Goal: Transaction & Acquisition: Purchase product/service

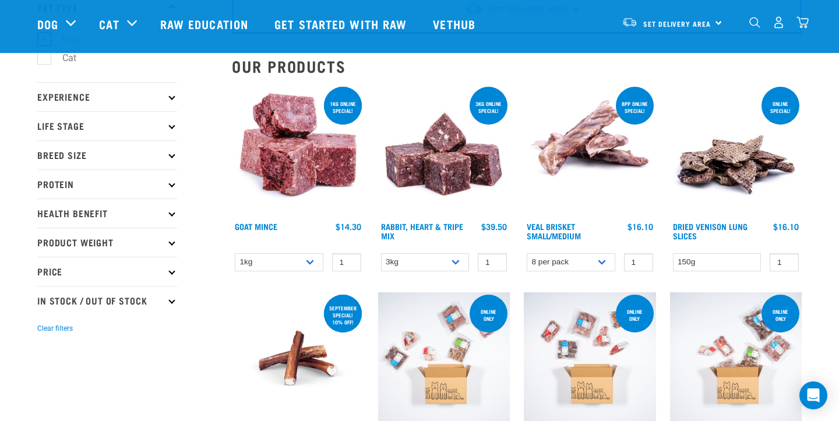
scroll to position [89, 0]
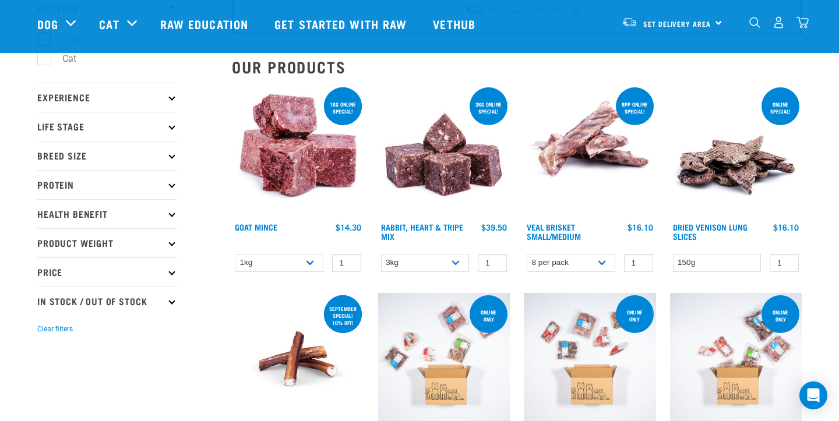
click at [172, 151] on p "Breed Size" at bounding box center [107, 155] width 140 height 29
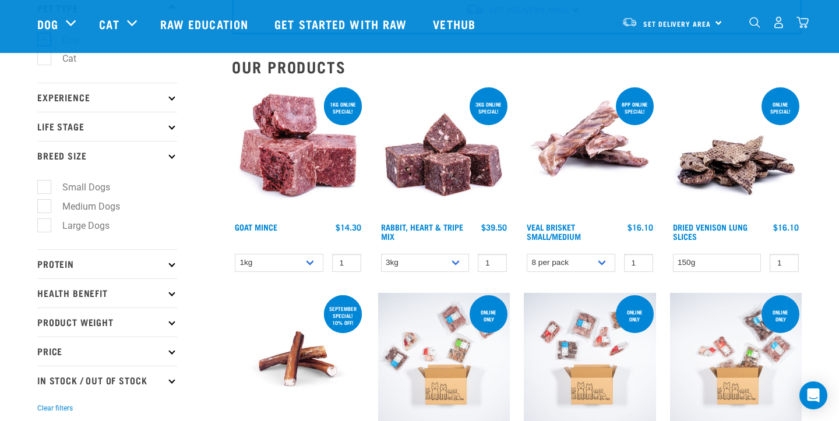
click at [48, 186] on label "Small Dogs" at bounding box center [79, 187] width 71 height 15
click at [45, 186] on input "Small Dogs" at bounding box center [41, 186] width 8 height 8
checkbox input "true"
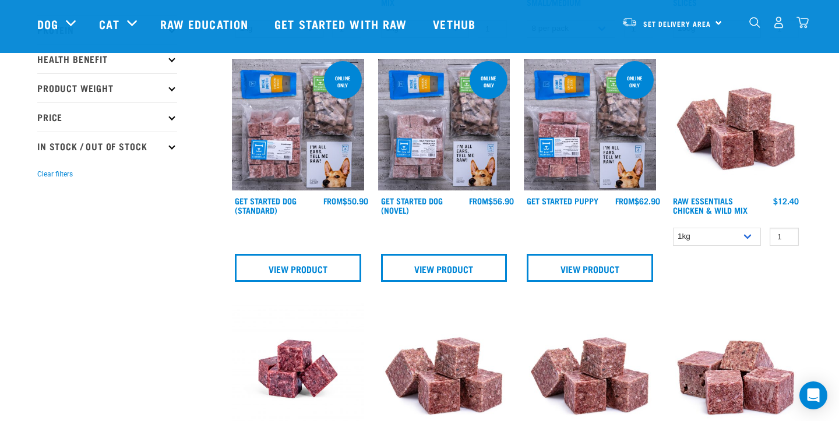
scroll to position [166, 0]
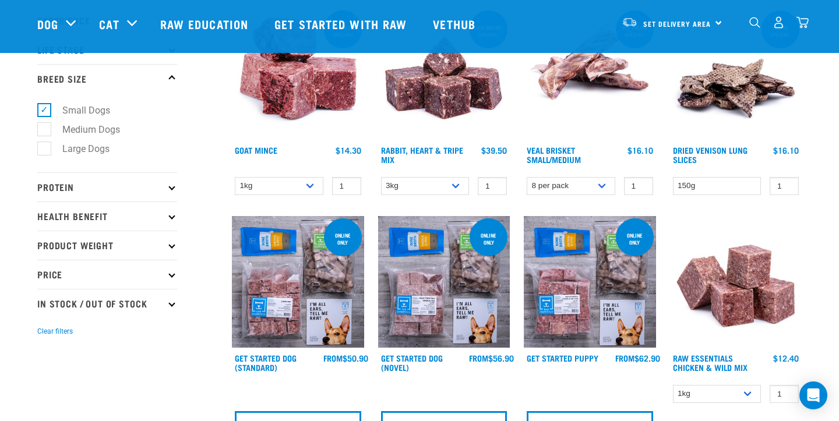
click at [140, 192] on p "Protein" at bounding box center [107, 186] width 140 height 29
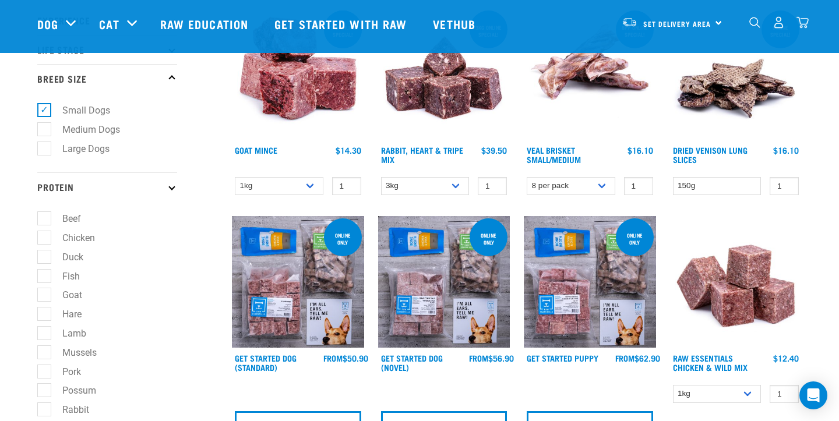
click at [44, 300] on label "Goat" at bounding box center [65, 295] width 43 height 15
click at [40, 297] on input "Goat" at bounding box center [41, 294] width 8 height 8
checkbox input "true"
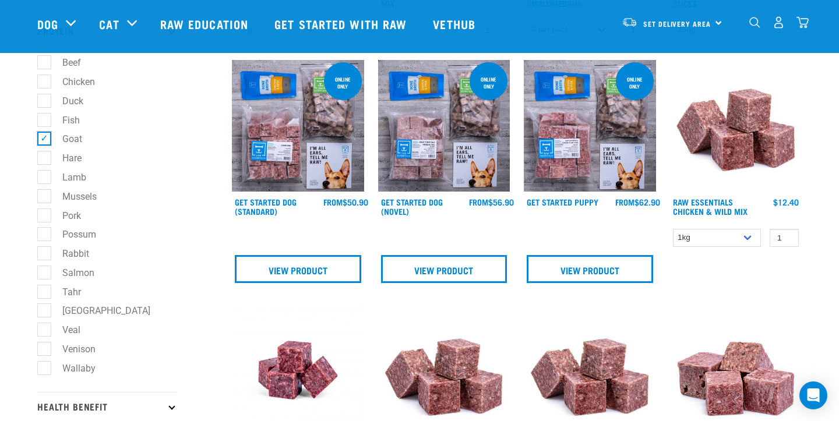
scroll to position [323, 0]
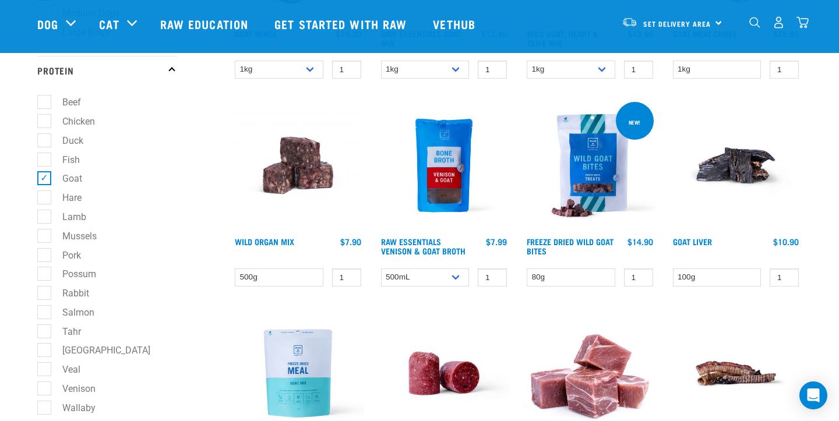
scroll to position [284, 0]
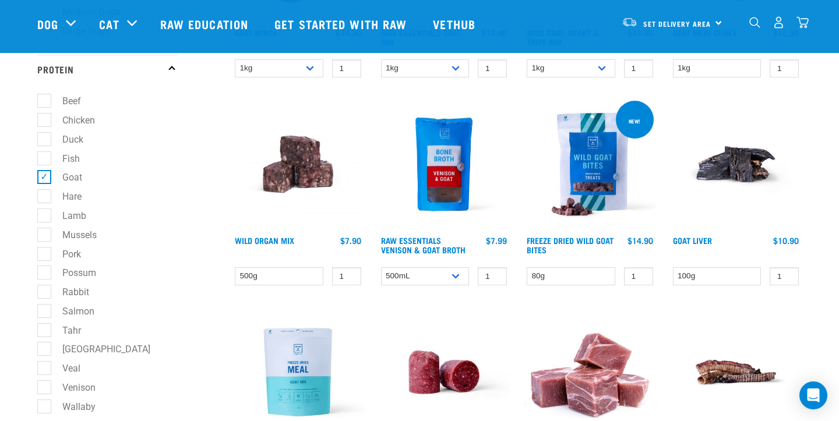
click at [51, 273] on label "Possum" at bounding box center [72, 273] width 57 height 15
click at [45, 273] on input "Possum" at bounding box center [41, 271] width 8 height 8
checkbox input "true"
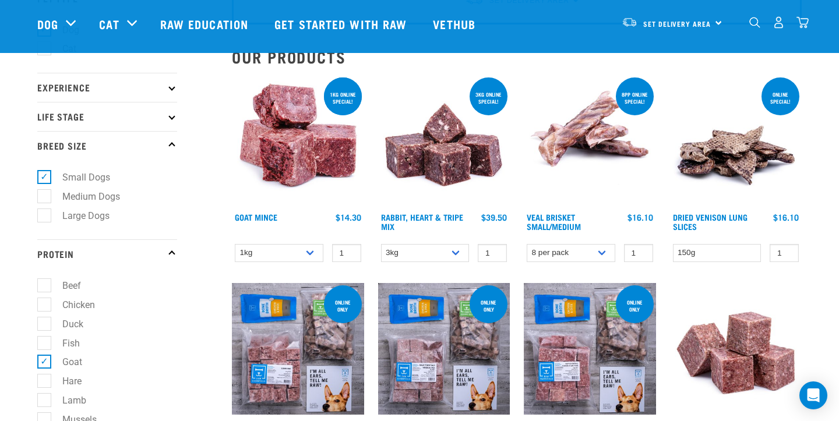
scroll to position [98, 0]
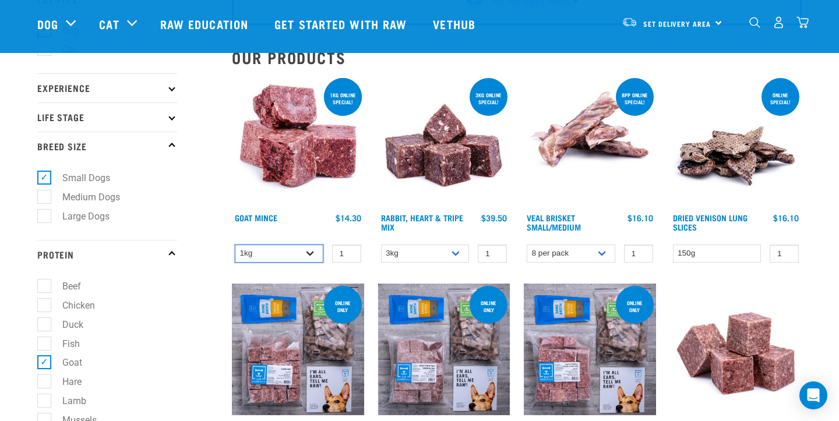
click at [306, 251] on select "1kg 3kg" at bounding box center [279, 254] width 89 height 18
click at [308, 250] on select "1kg 3kg" at bounding box center [279, 254] width 89 height 18
select select "431"
click at [346, 227] on h4 "$14.30 $45.90" at bounding box center [349, 224] width 26 height 23
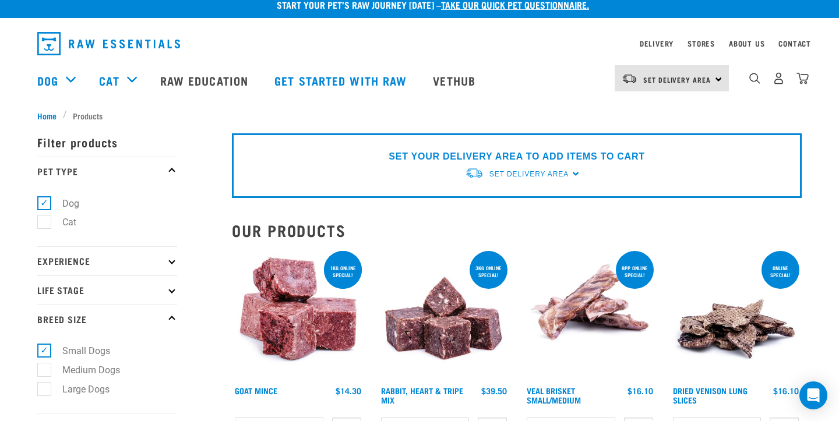
scroll to position [12, 0]
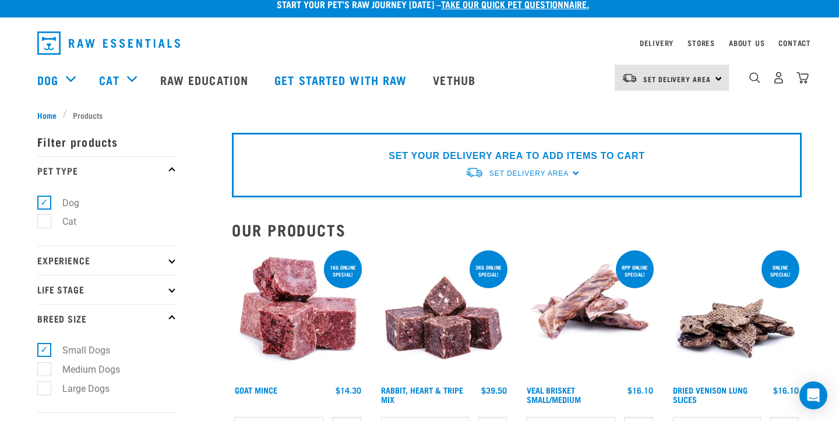
click at [316, 279] on img at bounding box center [298, 314] width 132 height 132
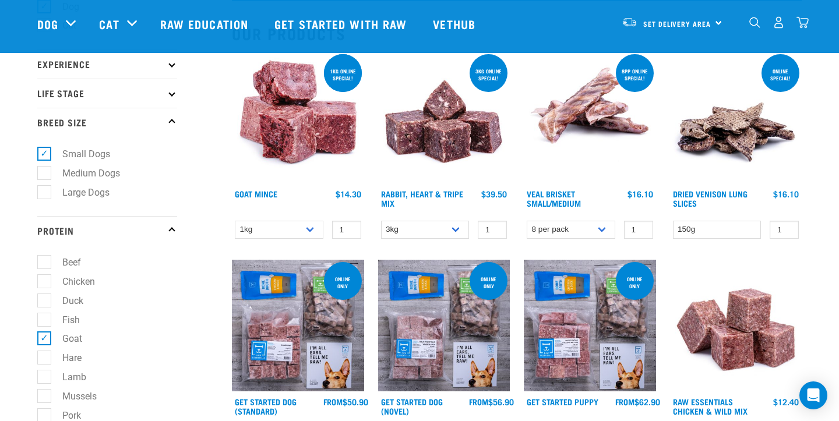
scroll to position [121, 0]
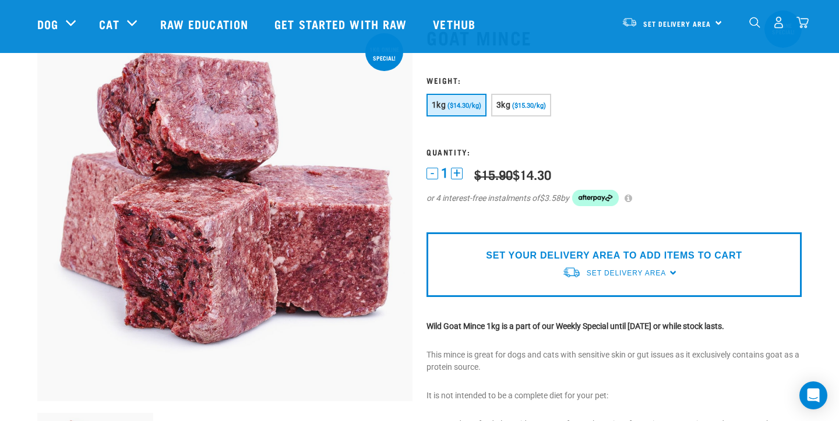
scroll to position [65, 0]
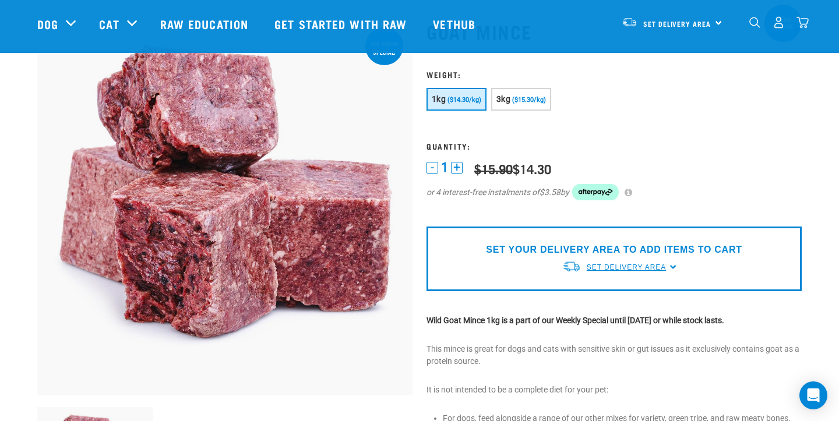
click at [616, 263] on link "Set Delivery Area" at bounding box center [626, 267] width 79 height 10
click at [609, 288] on link "[GEOGRAPHIC_DATA]" at bounding box center [620, 294] width 116 height 19
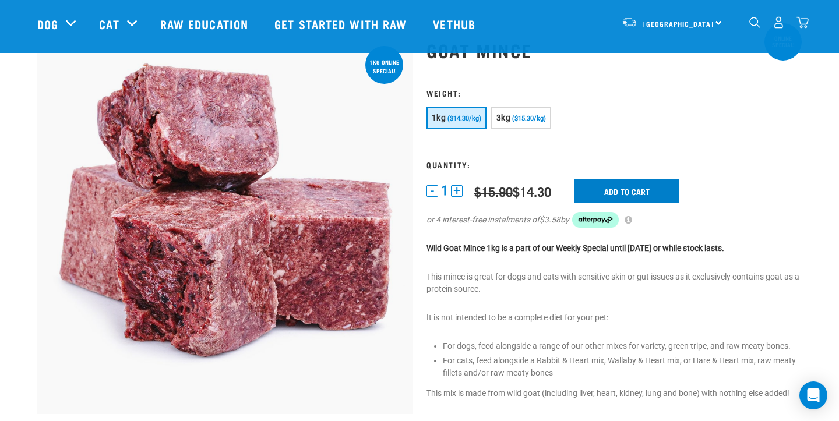
scroll to position [44, 0]
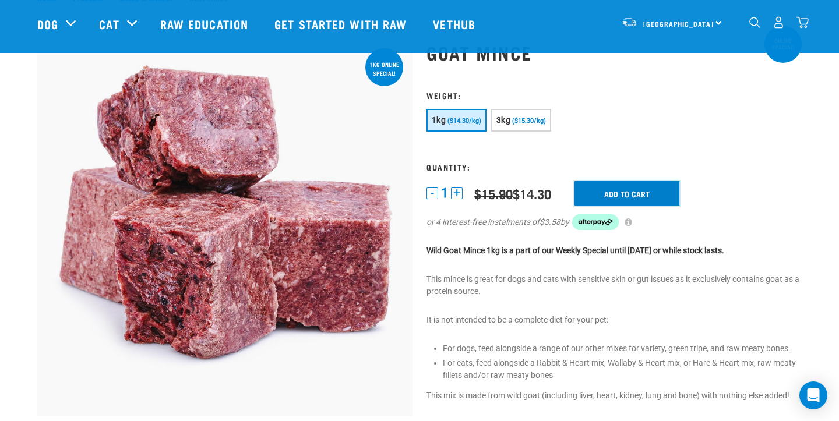
click at [635, 184] on input "Add to cart" at bounding box center [626, 193] width 105 height 24
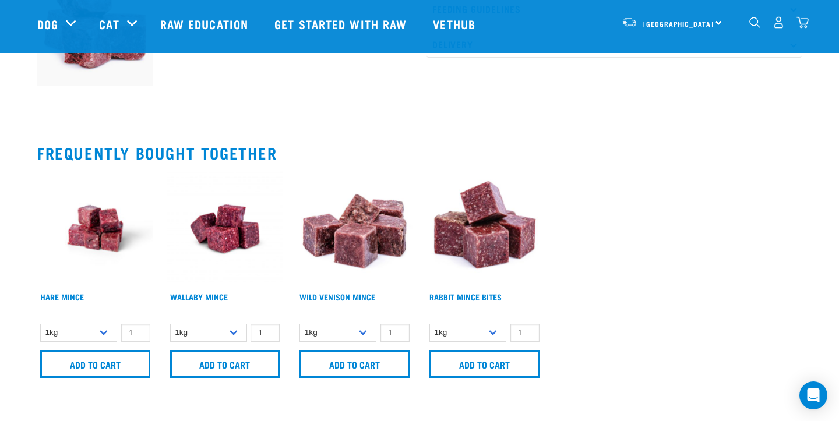
scroll to position [499, 0]
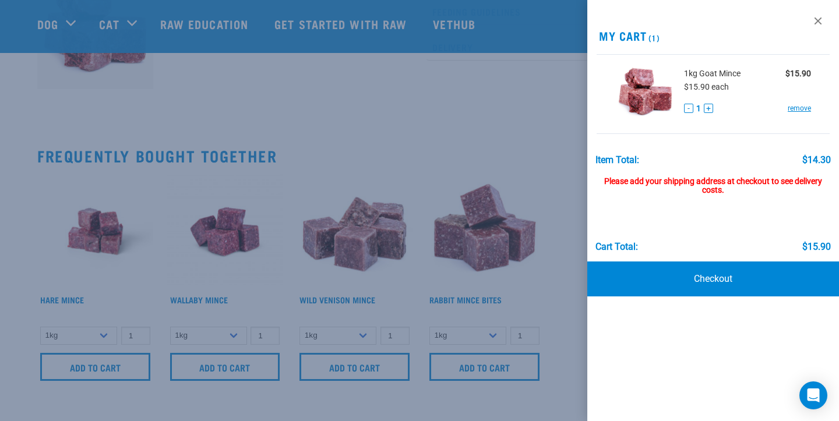
click at [555, 176] on div at bounding box center [419, 210] width 839 height 421
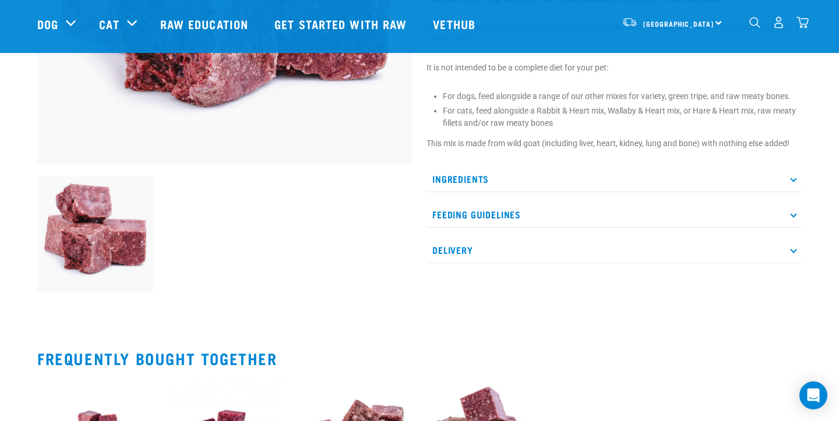
scroll to position [0, 0]
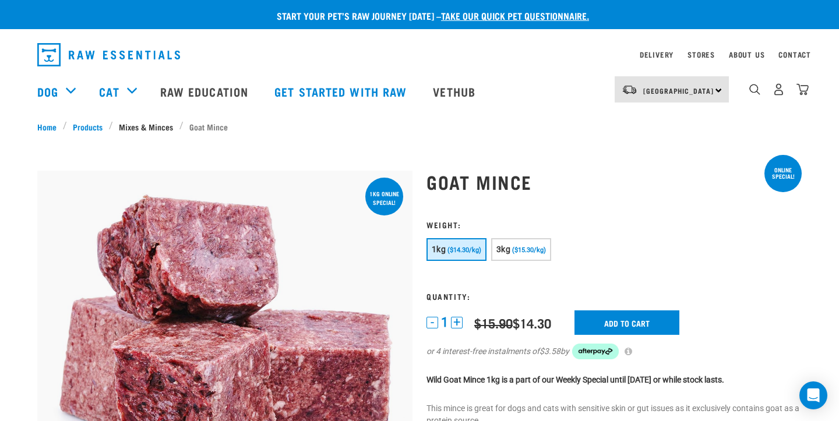
click at [140, 126] on link "Mixes & Minces" at bounding box center [146, 127] width 66 height 12
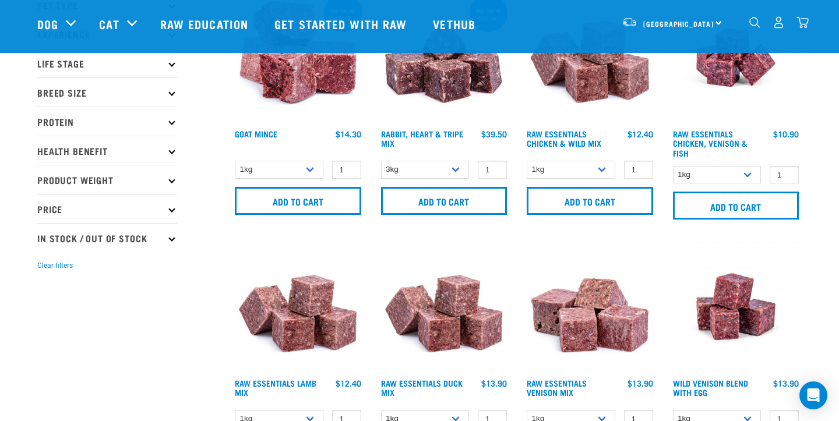
scroll to position [91, 0]
click at [140, 115] on p "Protein" at bounding box center [107, 121] width 140 height 29
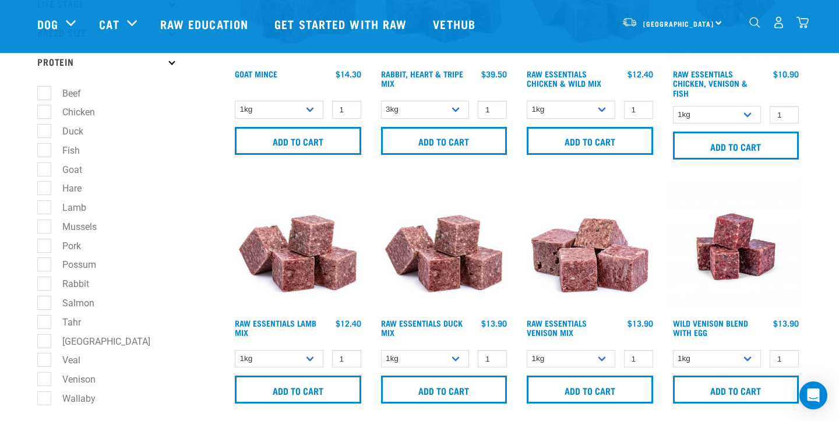
scroll to position [155, 0]
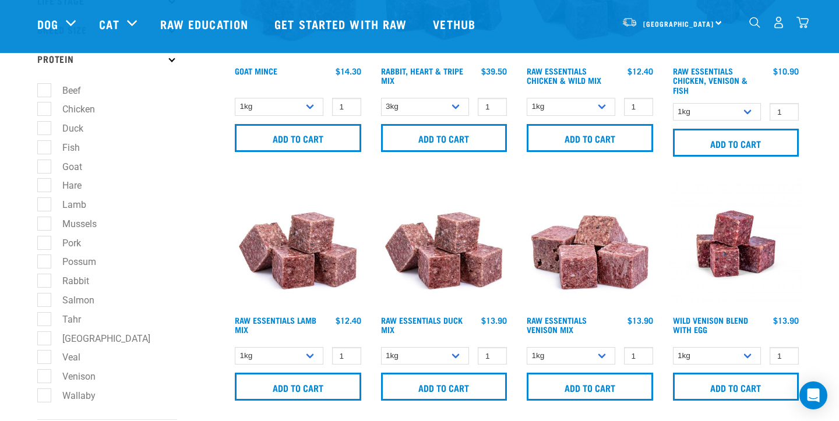
click at [44, 269] on label "Possum" at bounding box center [72, 262] width 57 height 15
click at [44, 264] on input "Possum" at bounding box center [41, 260] width 8 height 8
checkbox input "true"
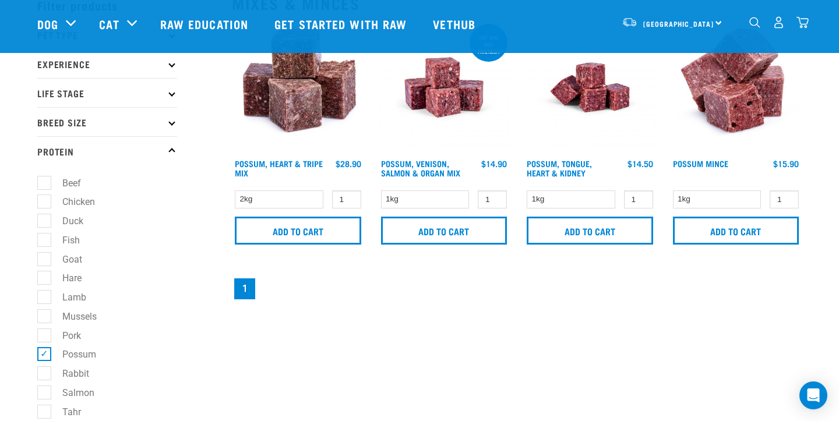
scroll to position [87, 0]
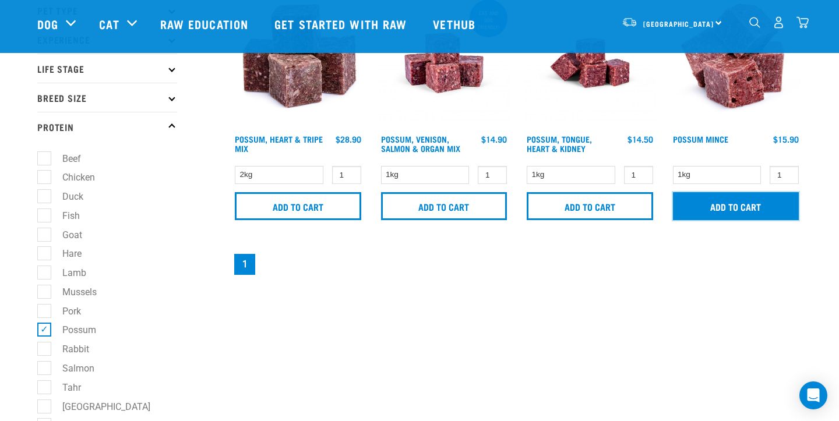
click at [758, 206] on input "Add to cart" at bounding box center [736, 206] width 126 height 28
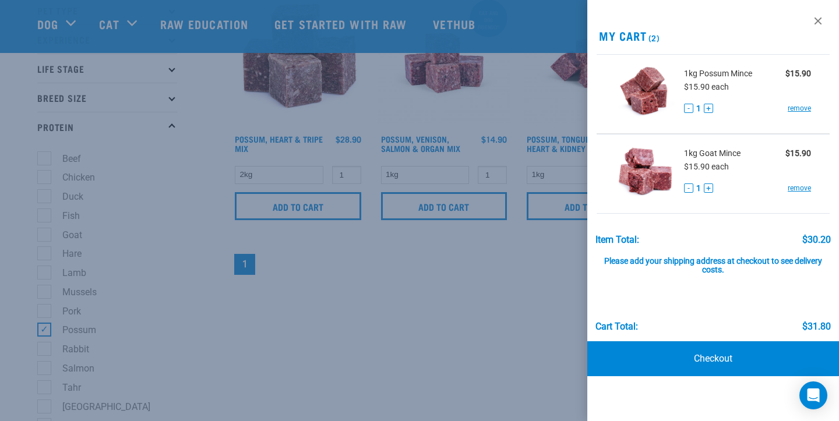
click at [361, 278] on div at bounding box center [419, 210] width 839 height 421
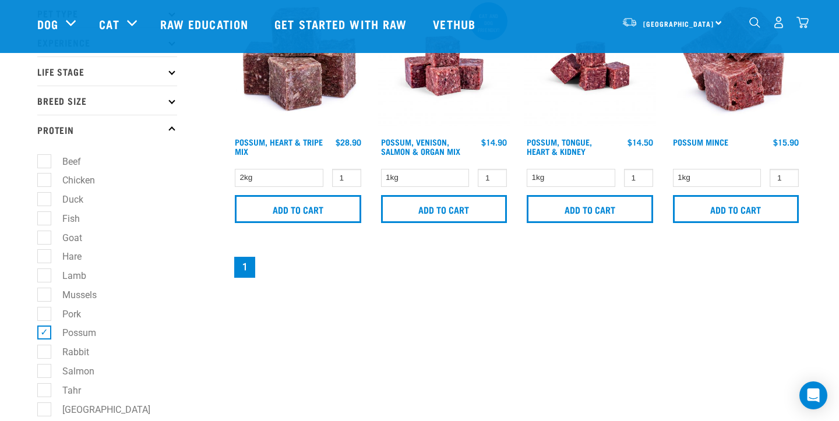
scroll to position [84, 0]
click at [44, 337] on label "Possum" at bounding box center [72, 332] width 57 height 15
click at [41, 334] on input "Possum" at bounding box center [41, 331] width 8 height 8
checkbox input "false"
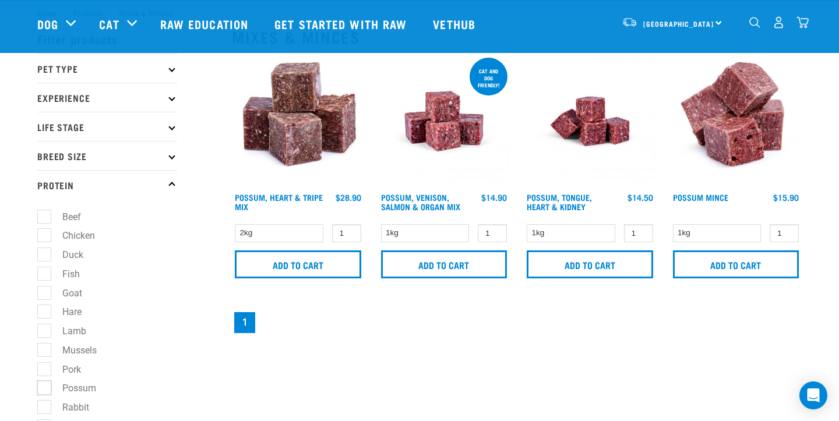
scroll to position [0, 0]
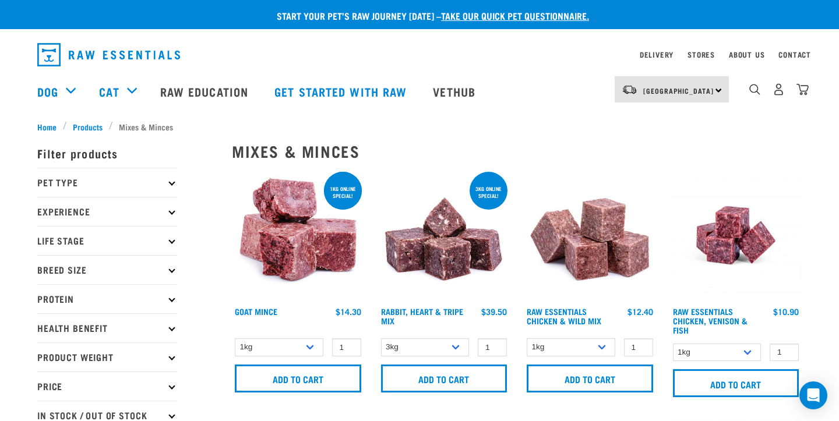
click at [139, 183] on p "Pet Type" at bounding box center [107, 182] width 140 height 29
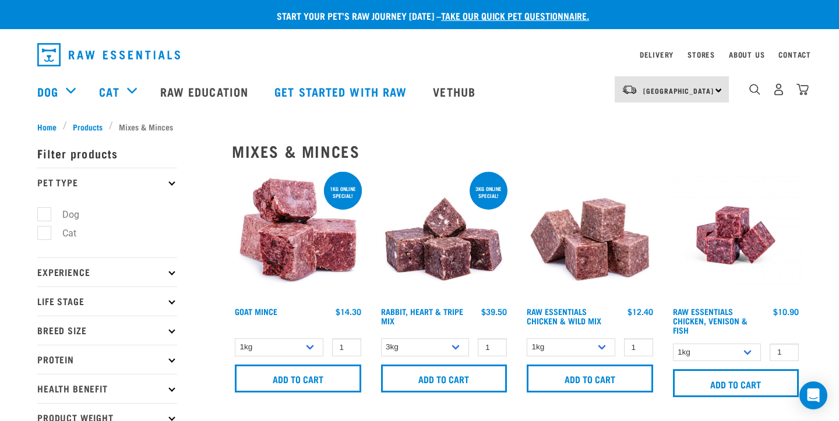
click at [47, 210] on label "Dog" at bounding box center [64, 214] width 40 height 15
click at [45, 210] on input "Dog" at bounding box center [41, 213] width 8 height 8
checkbox input "true"
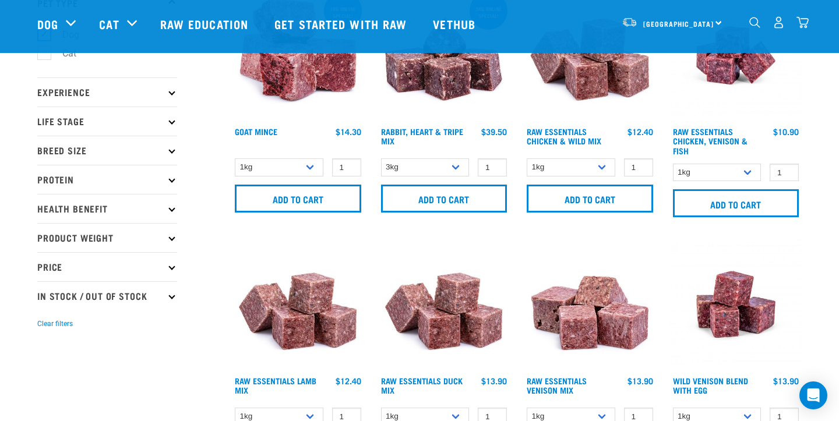
scroll to position [98, 0]
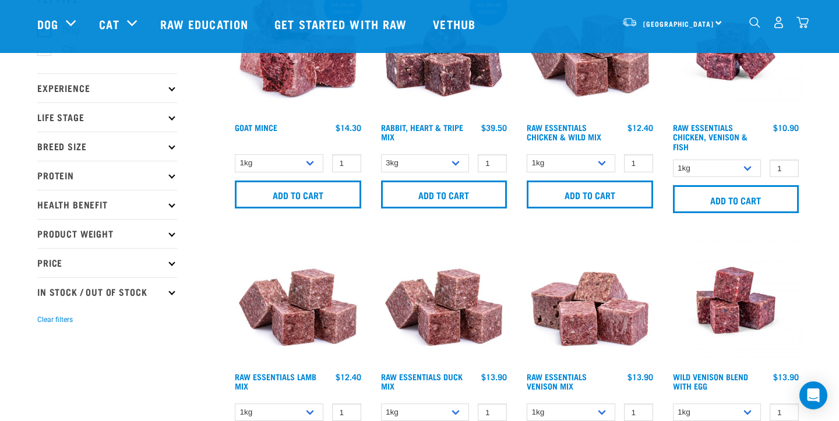
click at [107, 89] on p "Experience" at bounding box center [107, 87] width 140 height 29
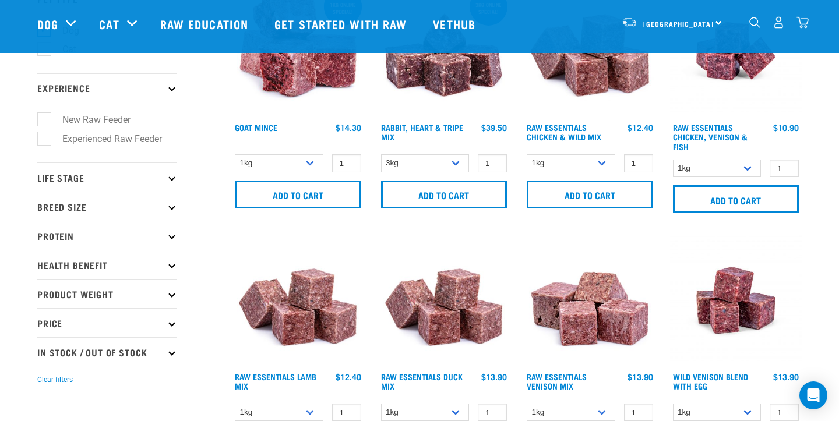
click at [45, 138] on label "Experienced Raw Feeder" at bounding box center [105, 139] width 123 height 15
click at [45, 138] on input "Experienced Raw Feeder" at bounding box center [41, 137] width 8 height 8
checkbox input "true"
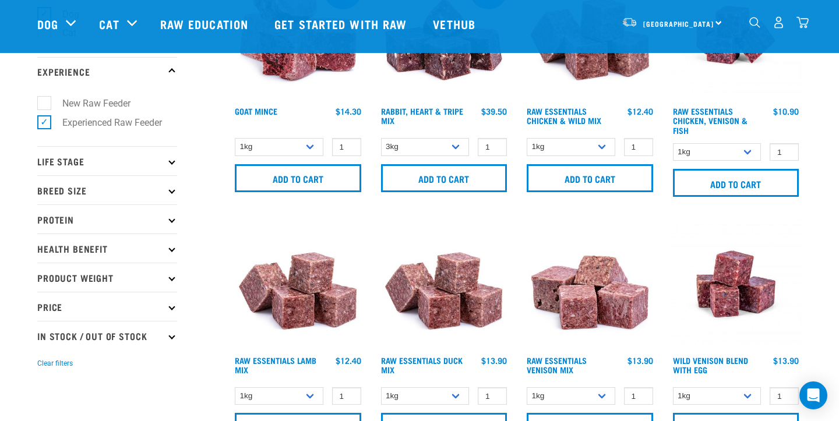
scroll to position [132, 0]
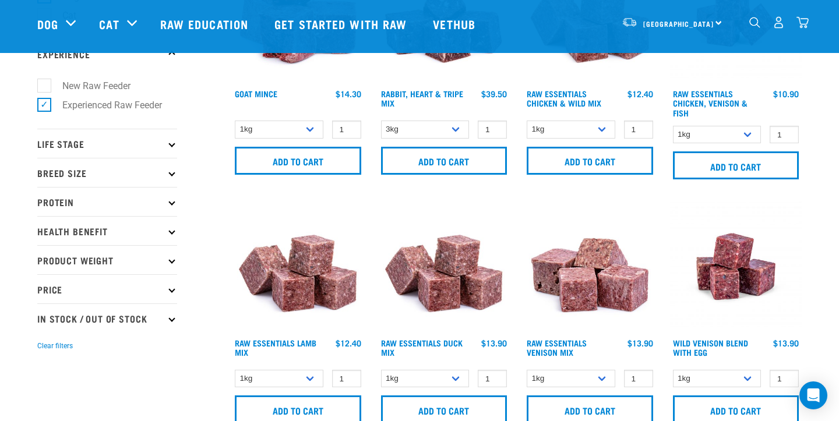
click at [94, 133] on p "Life Stage" at bounding box center [107, 143] width 140 height 29
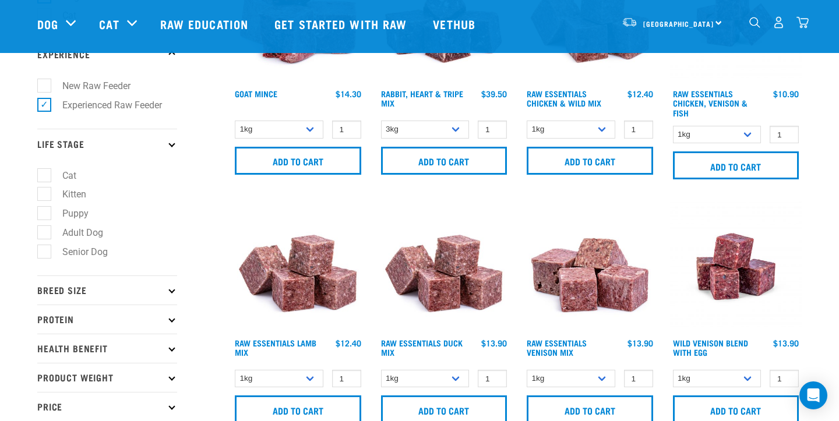
click at [48, 235] on label "Adult Dog" at bounding box center [76, 232] width 64 height 15
click at [45, 234] on input "Adult Dog" at bounding box center [41, 231] width 8 height 8
checkbox input "true"
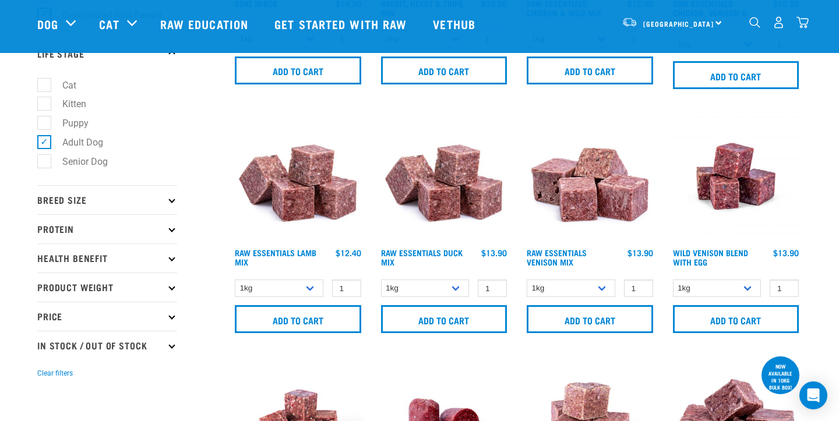
scroll to position [223, 0]
click at [145, 199] on p "Breed Size" at bounding box center [107, 199] width 140 height 29
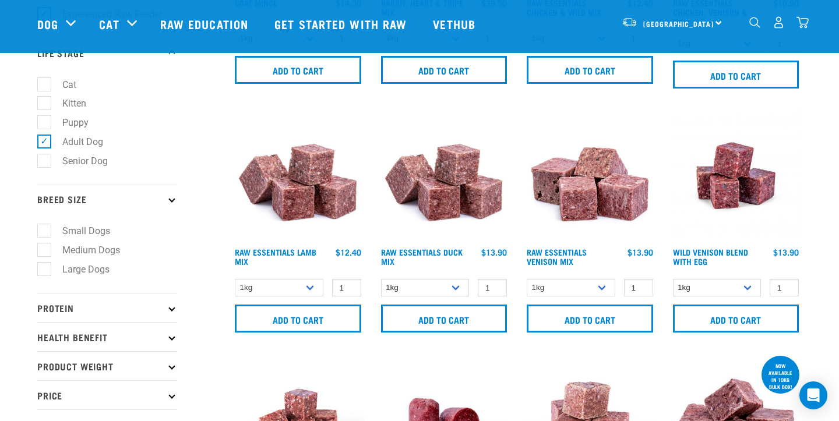
click at [44, 273] on label "Large Dogs" at bounding box center [79, 269] width 70 height 15
click at [40, 271] on input "Large Dogs" at bounding box center [41, 267] width 8 height 8
checkbox input "true"
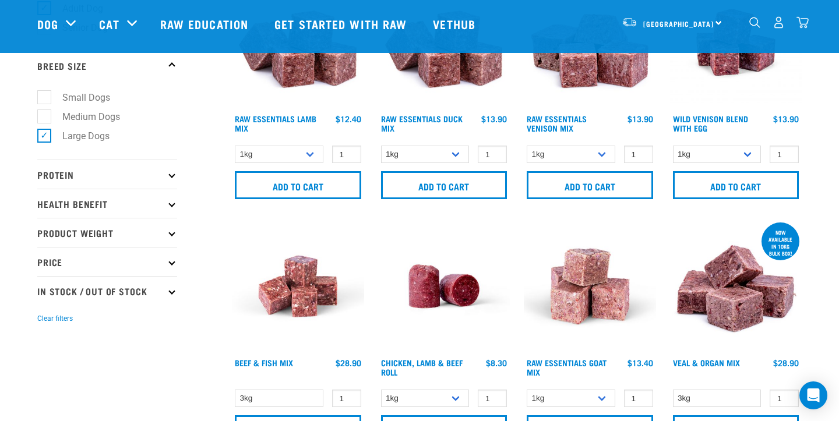
scroll to position [361, 0]
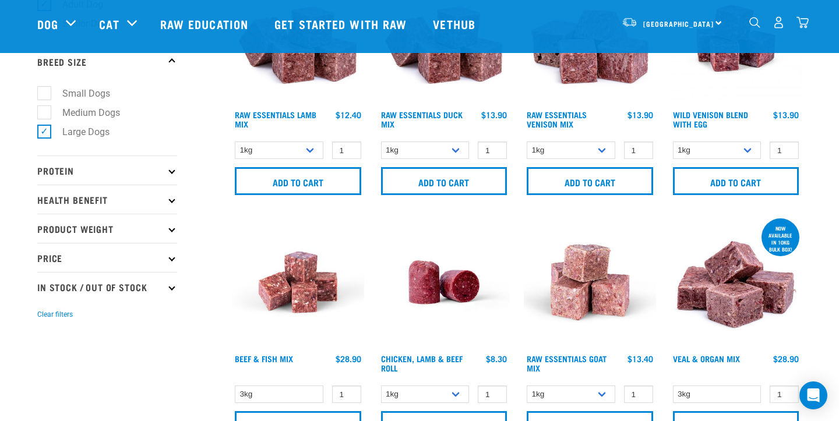
click at [137, 207] on p "Health Benefit" at bounding box center [107, 199] width 140 height 29
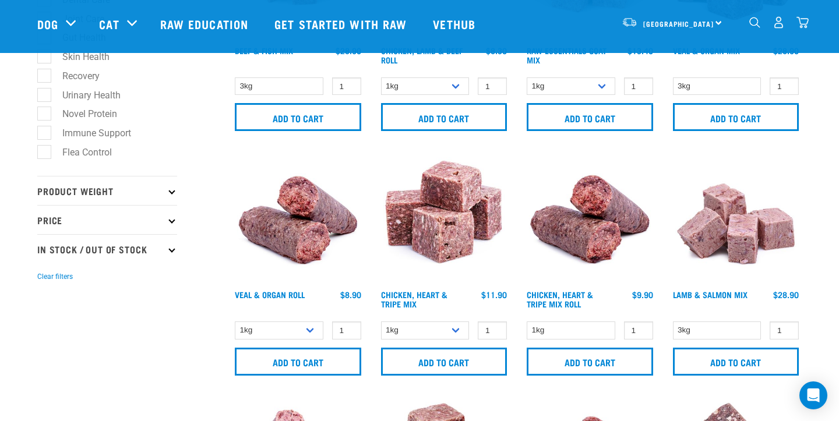
scroll to position [669, 0]
click at [112, 194] on p "Product Weight" at bounding box center [107, 189] width 140 height 29
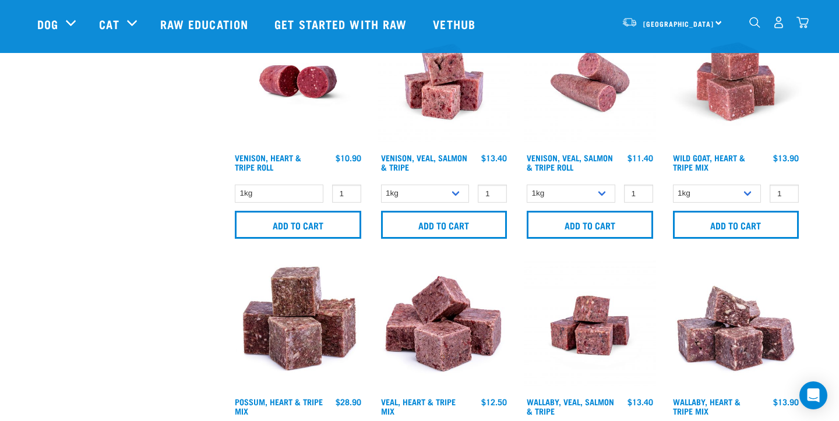
scroll to position [1306, 0]
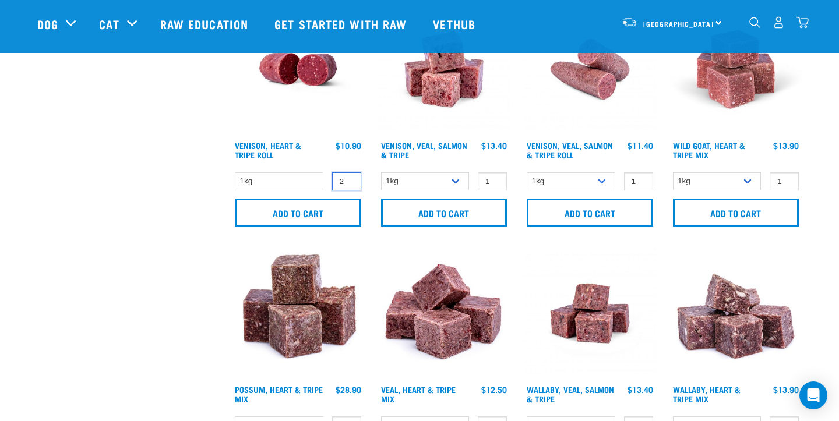
click at [351, 177] on input "2" at bounding box center [346, 181] width 29 height 18
click at [351, 177] on input "3" at bounding box center [346, 181] width 29 height 18
click at [351, 177] on input "4" at bounding box center [346, 181] width 29 height 18
click at [351, 181] on input "3" at bounding box center [346, 181] width 29 height 18
click at [351, 181] on input "2" at bounding box center [346, 181] width 29 height 18
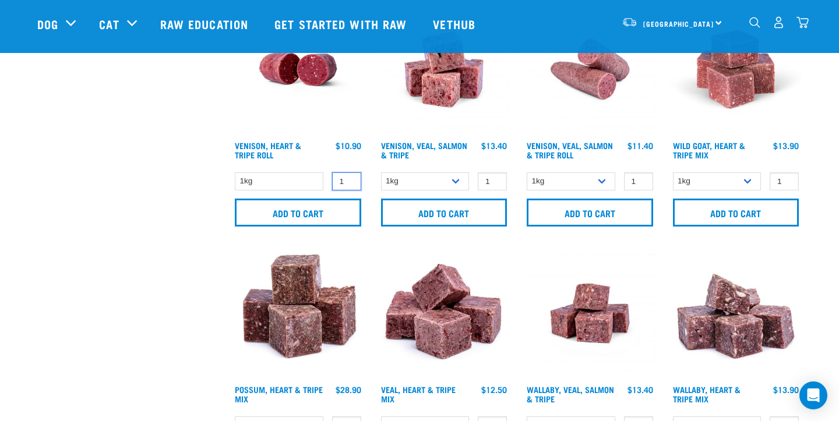
click at [351, 181] on input "1" at bounding box center [346, 181] width 29 height 18
type input "0"
click at [351, 181] on input "0" at bounding box center [346, 181] width 29 height 18
click at [295, 178] on select "1kg" at bounding box center [279, 181] width 89 height 18
click at [585, 186] on select "1kg Bulk (10kg)" at bounding box center [571, 181] width 89 height 18
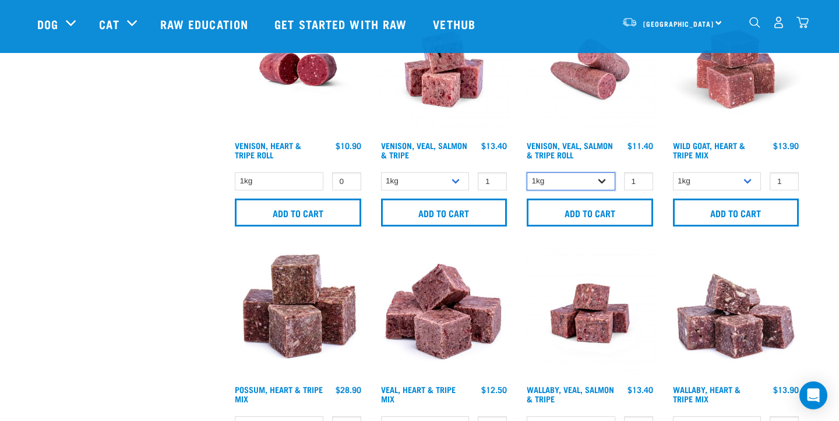
click at [560, 172] on select "1kg Bulk (10kg)" at bounding box center [571, 181] width 89 height 18
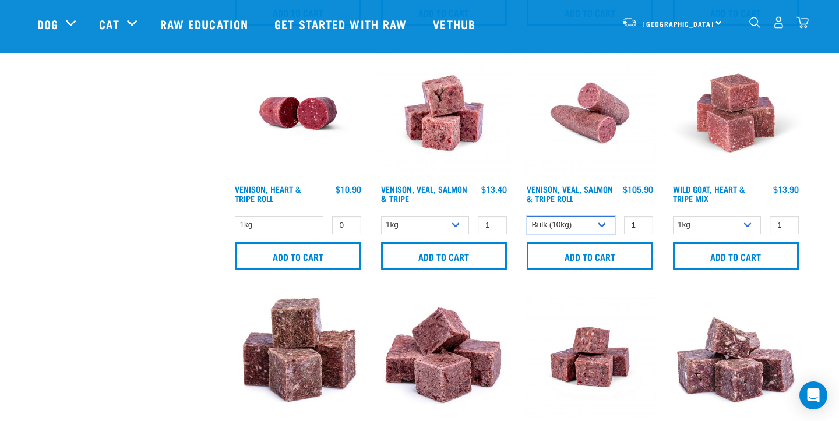
scroll to position [1250, 0]
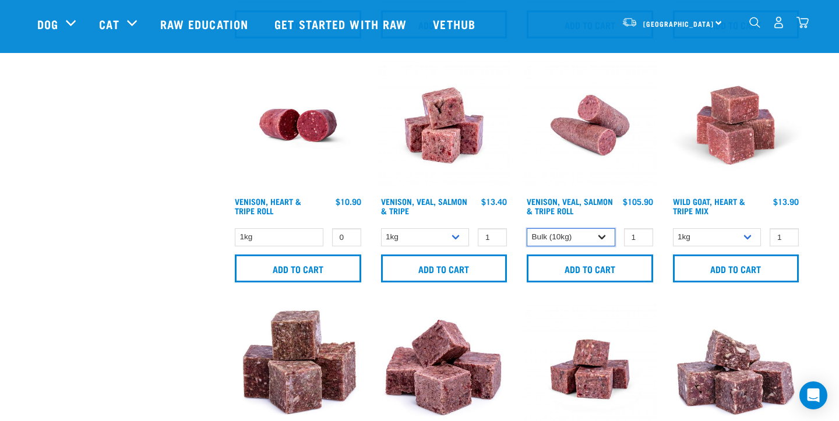
click at [595, 238] on select "1kg Bulk (10kg)" at bounding box center [571, 237] width 89 height 18
select select "319503"
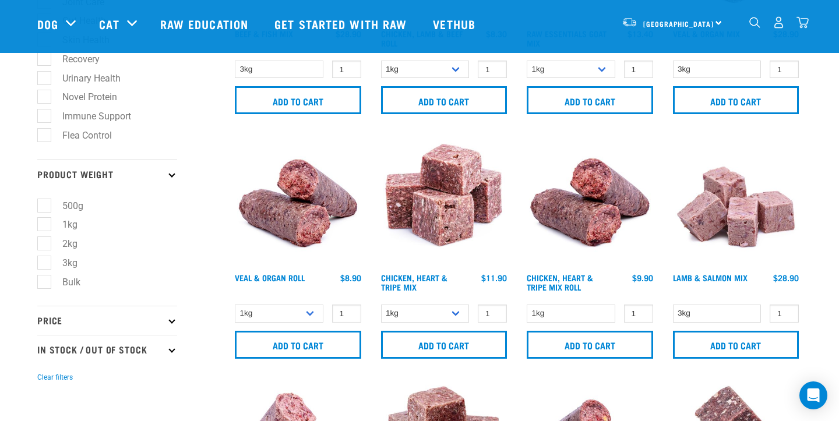
scroll to position [693, 0]
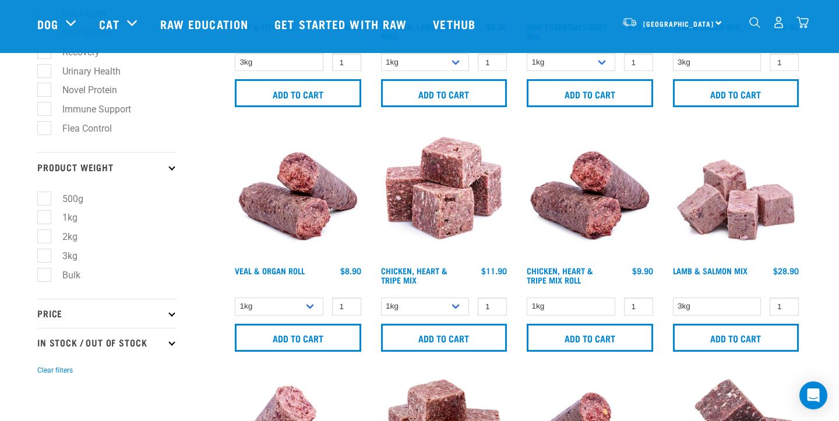
click at [44, 263] on label "3kg" at bounding box center [63, 256] width 38 height 15
click at [43, 257] on input "3kg" at bounding box center [41, 254] width 8 height 8
checkbox input "true"
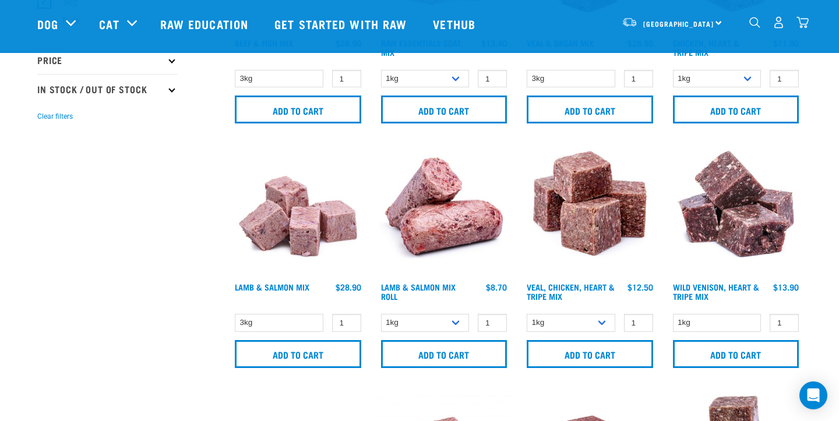
scroll to position [682, 0]
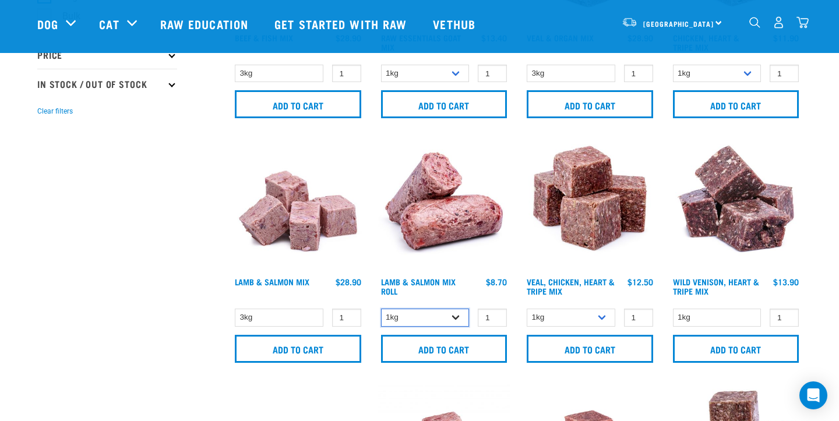
click at [436, 317] on select "1kg Bulk (10kg)" at bounding box center [425, 318] width 89 height 18
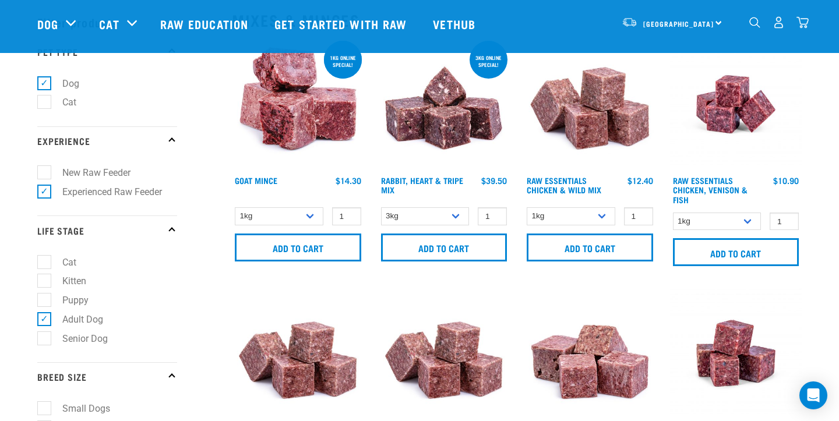
scroll to position [71, 0]
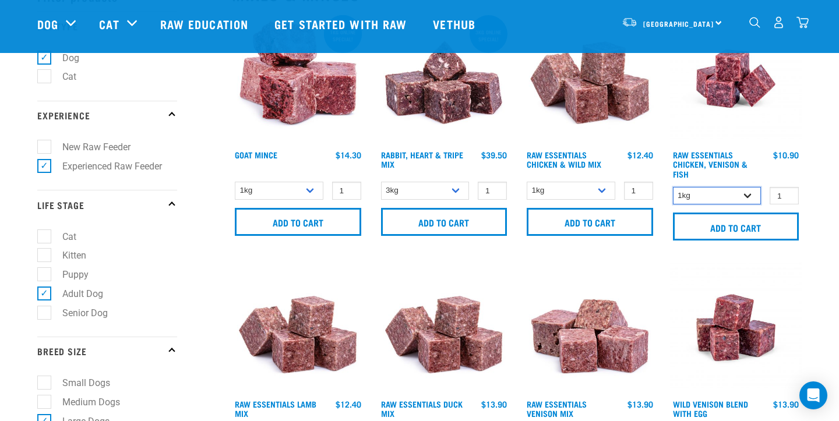
click at [736, 188] on select "1kg 3kg" at bounding box center [717, 196] width 89 height 18
select select "28665"
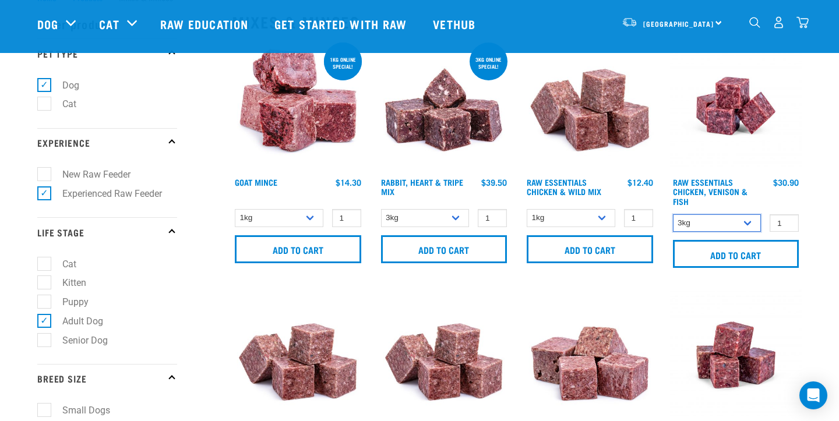
scroll to position [42, 0]
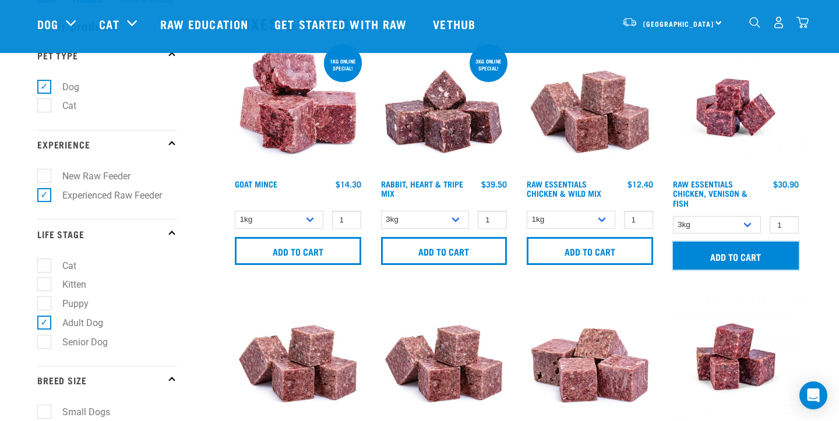
click at [709, 252] on input "Add to cart" at bounding box center [736, 256] width 126 height 28
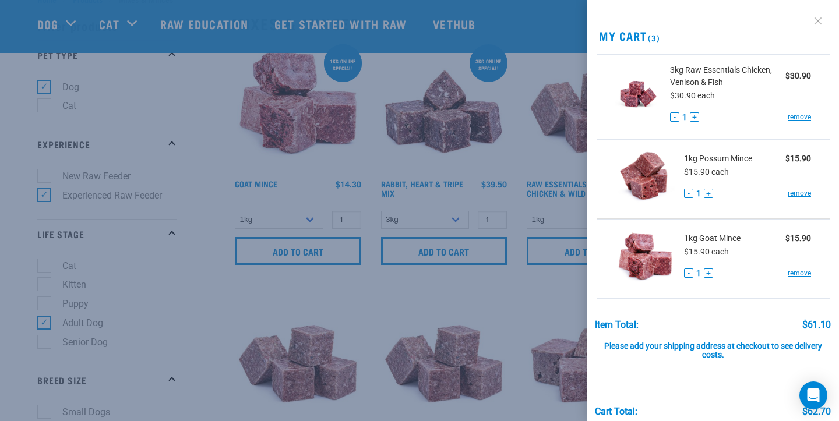
click at [821, 23] on link at bounding box center [818, 21] width 19 height 19
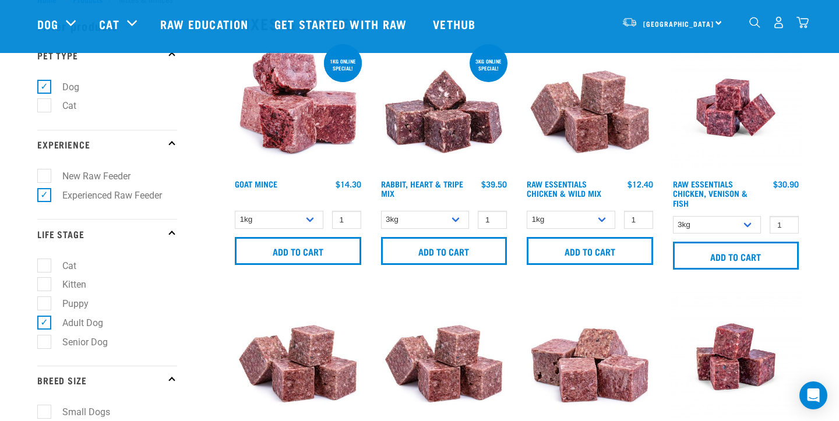
click at [810, 24] on div "North Island North Island South Island Dog Shop All Dog Get Started Packs 3" at bounding box center [419, 24] width 783 height 47
click at [806, 24] on img "dropdown navigation" at bounding box center [802, 22] width 12 height 12
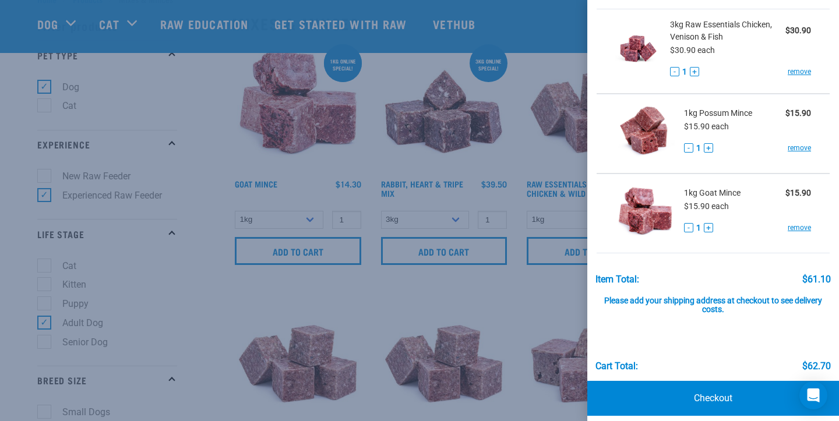
scroll to position [54, 0]
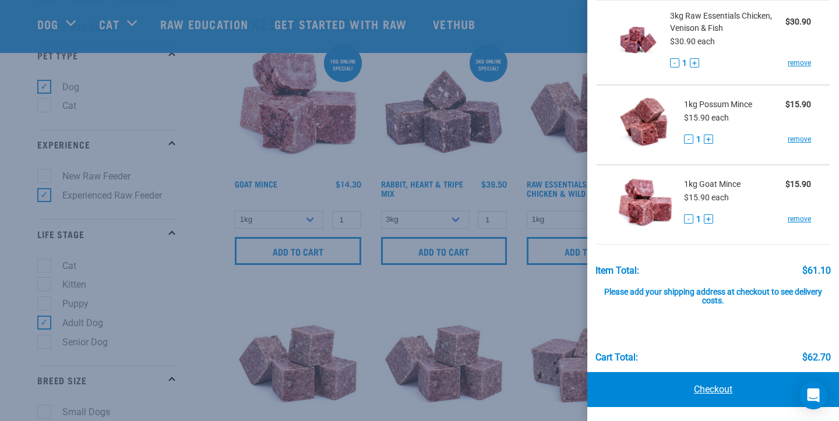
click at [717, 401] on link "Checkout" at bounding box center [713, 389] width 252 height 35
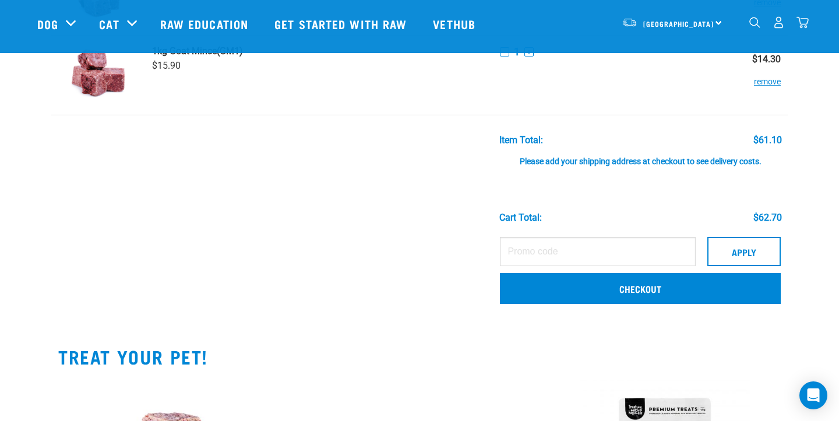
scroll to position [223, 0]
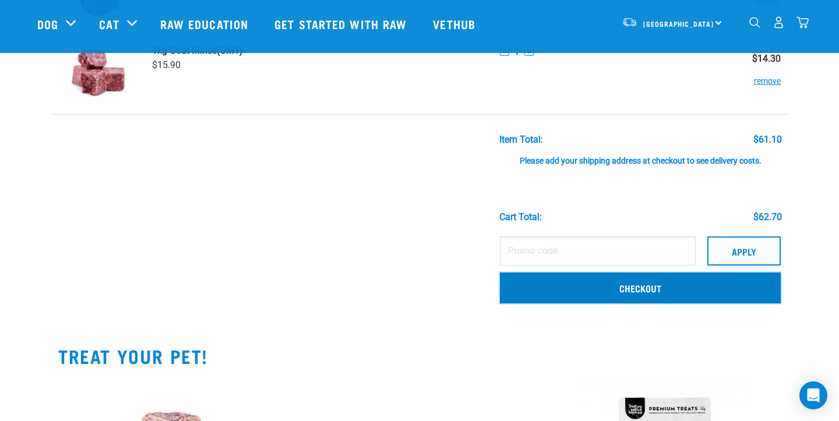
click at [522, 283] on link "Checkout" at bounding box center [640, 288] width 281 height 30
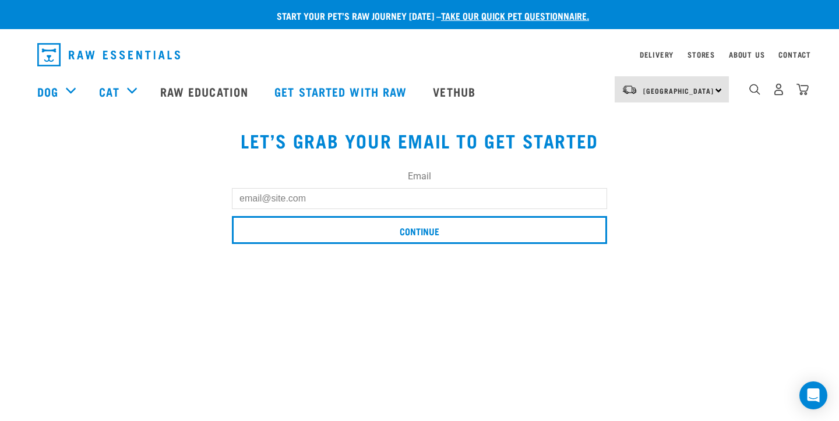
type input "[EMAIL_ADDRESS][DOMAIN_NAME]"
click at [400, 200] on input "[EMAIL_ADDRESS][DOMAIN_NAME]" at bounding box center [419, 198] width 375 height 21
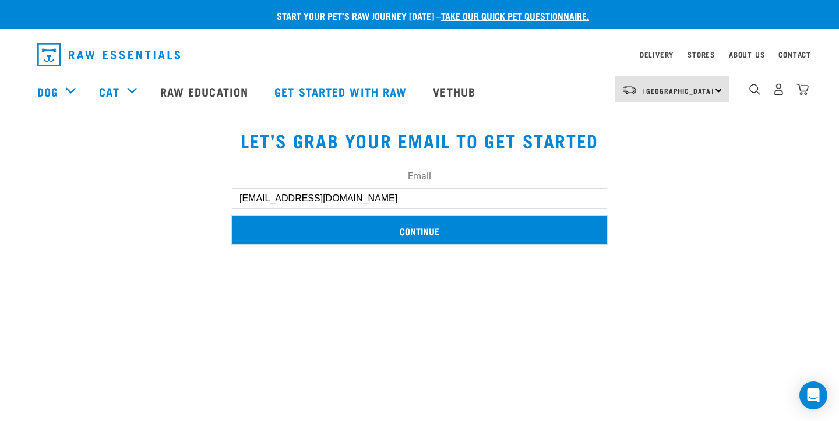
click at [355, 237] on input "Continue" at bounding box center [419, 230] width 375 height 28
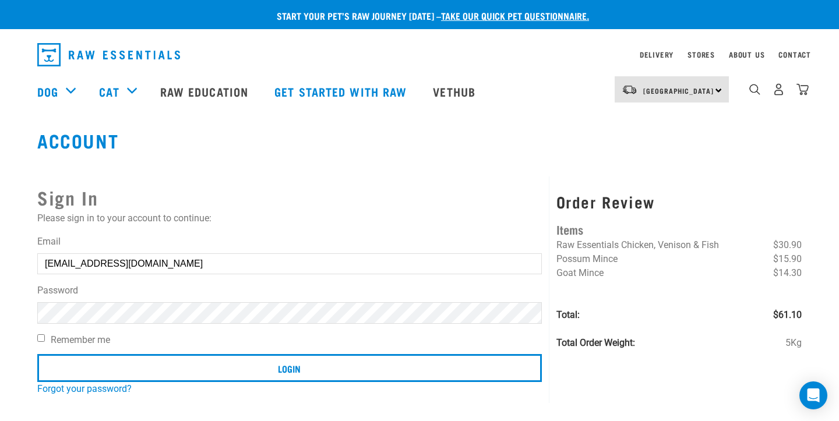
click at [39, 339] on input "Remember me" at bounding box center [41, 338] width 8 height 8
checkbox input "true"
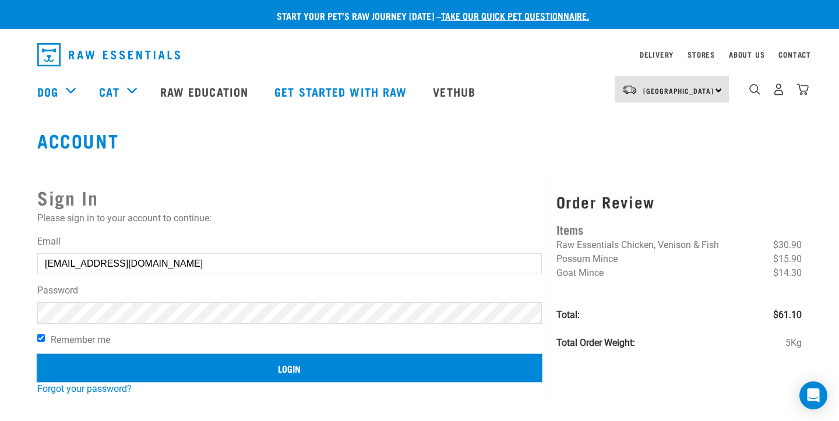
click at [67, 361] on input "Login" at bounding box center [289, 368] width 504 height 28
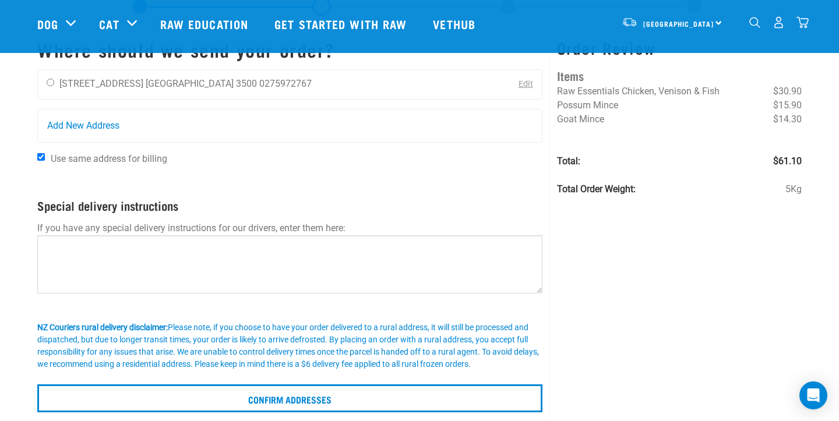
scroll to position [59, 0]
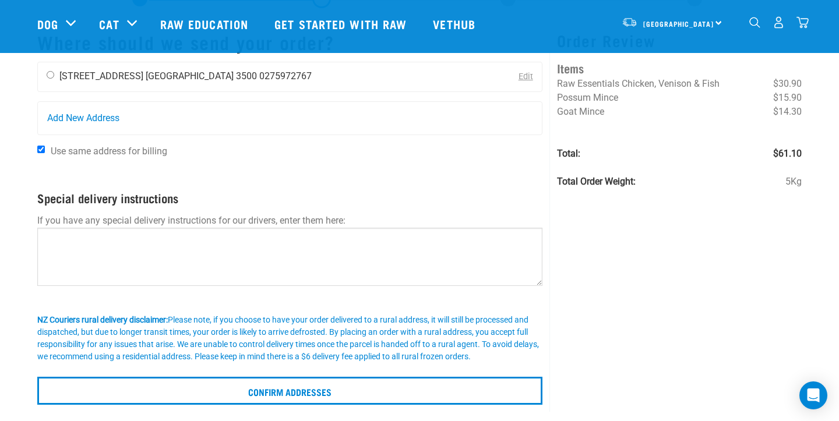
click at [46, 68] on div "[PERSON_NAME] [STREET_ADDRESS] [GEOGRAPHIC_DATA] 3500 0275972767" at bounding box center [179, 76] width 283 height 29
click at [52, 77] on input "radio" at bounding box center [51, 75] width 8 height 8
radio input "true"
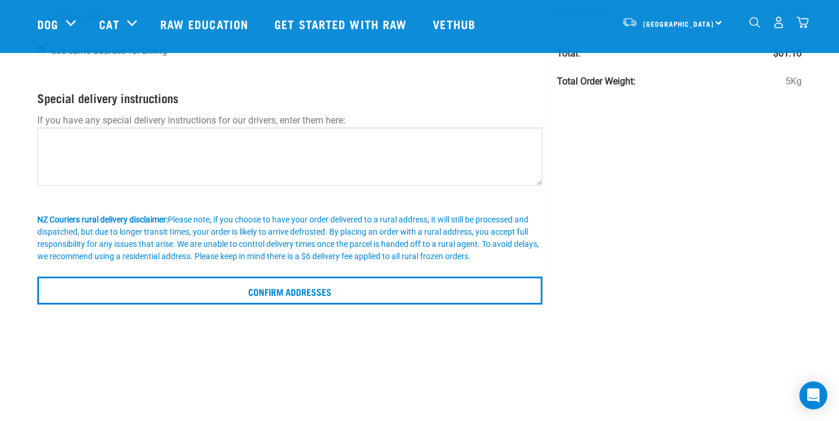
scroll to position [167, 0]
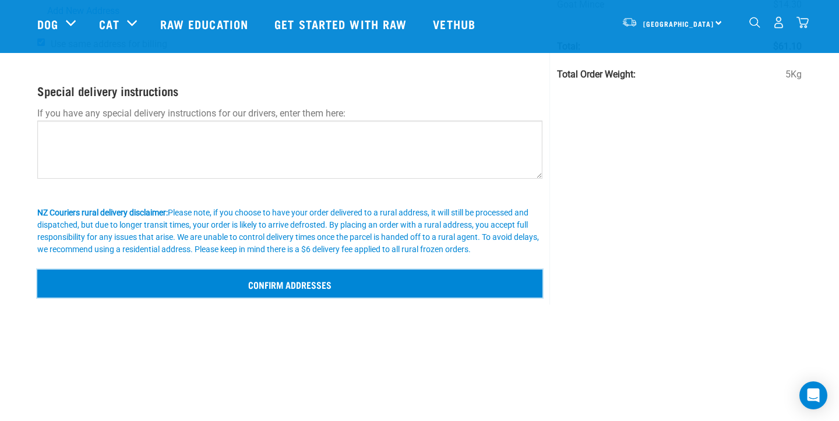
click at [264, 280] on input "Confirm addresses" at bounding box center [289, 284] width 505 height 28
